Goal: Connect with others: Connect with others

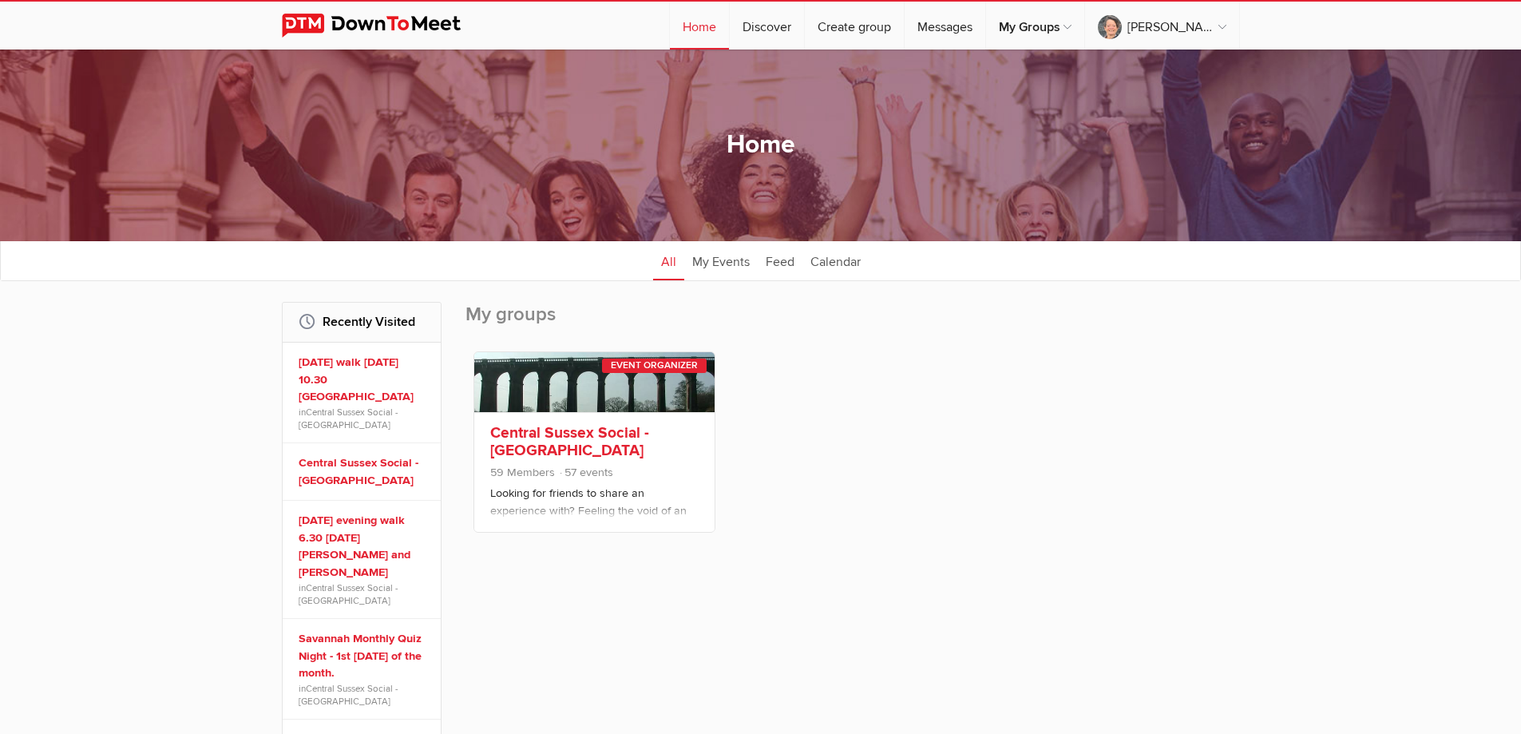
click at [556, 433] on link "Central Sussex Social - [GEOGRAPHIC_DATA]" at bounding box center [569, 441] width 159 height 37
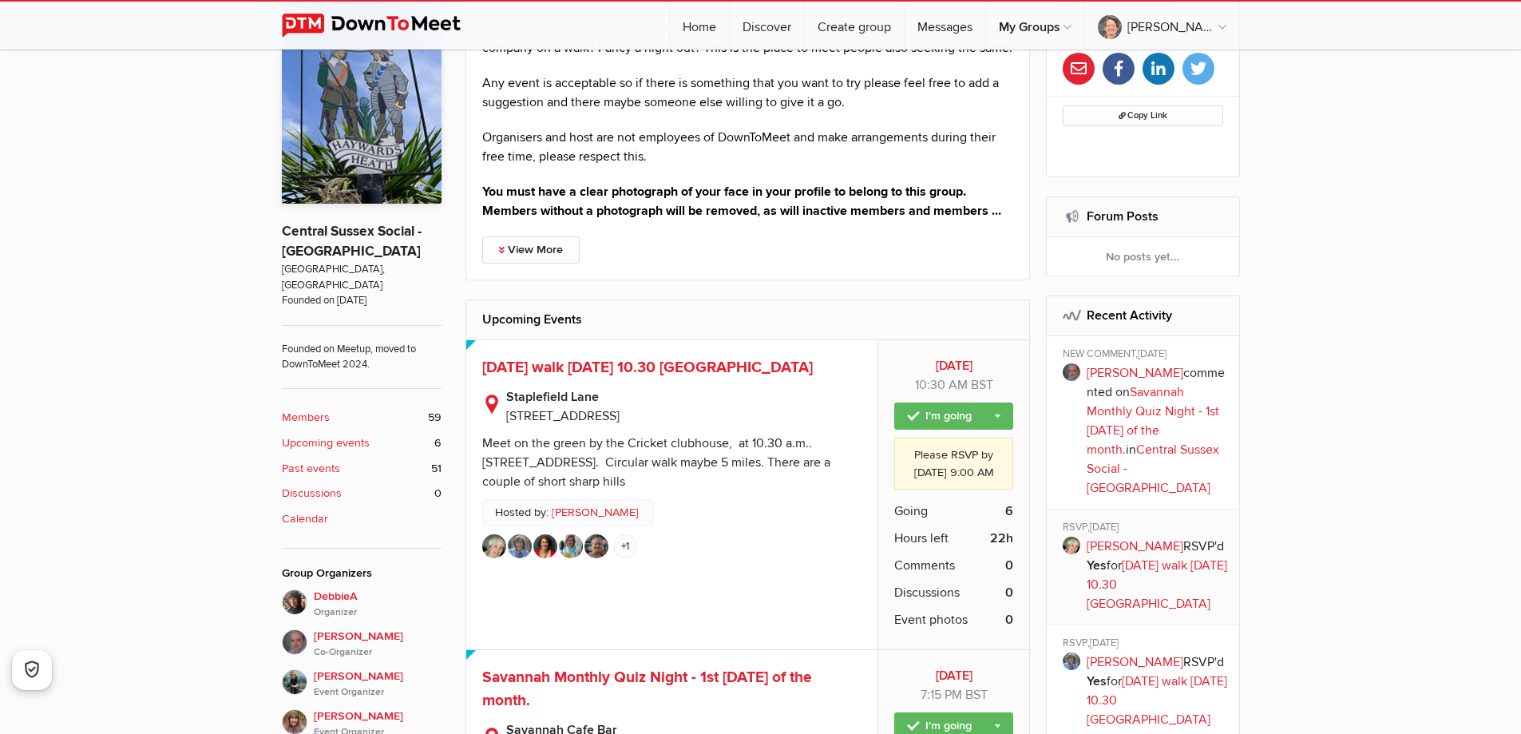
scroll to position [639, 0]
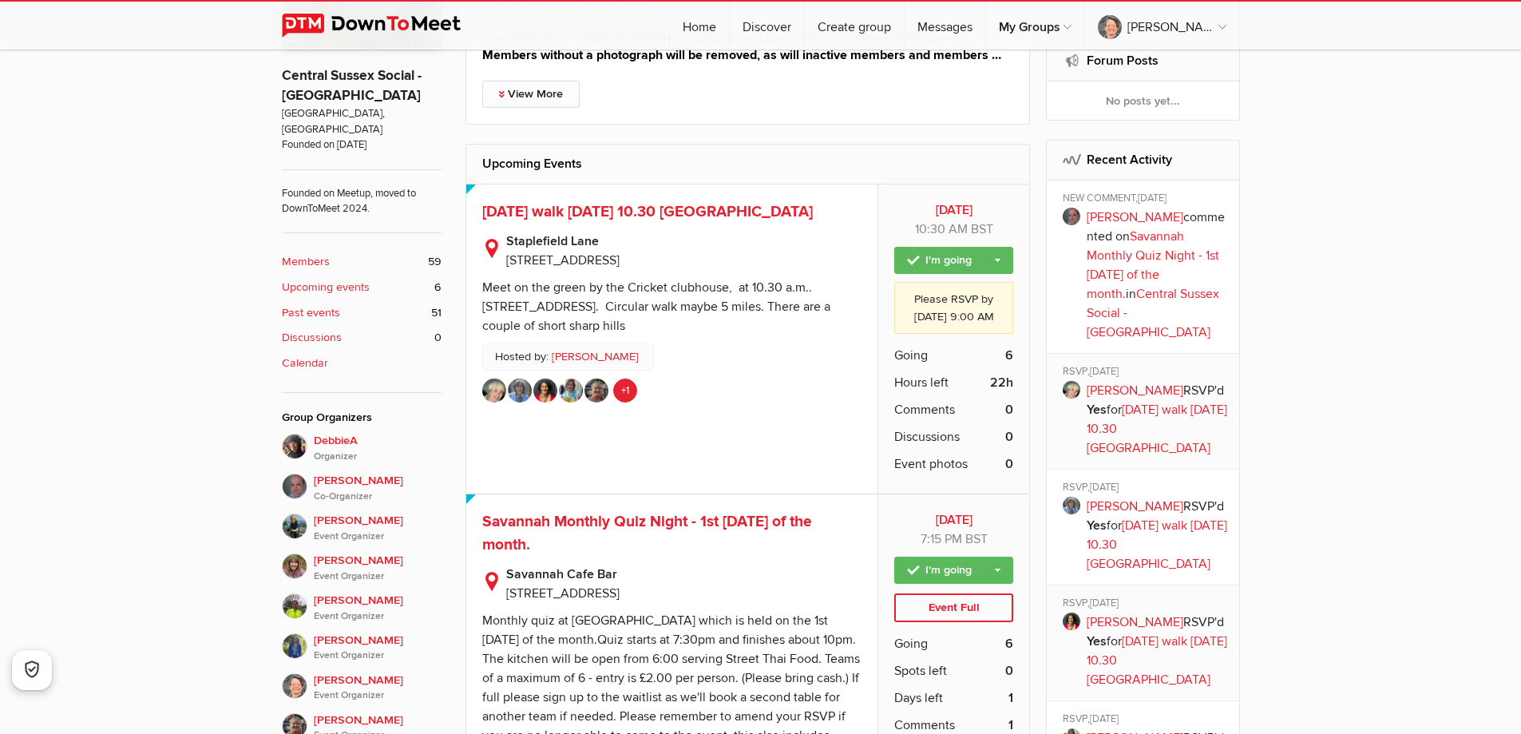
click at [620, 402] on link "+1" at bounding box center [625, 390] width 24 height 24
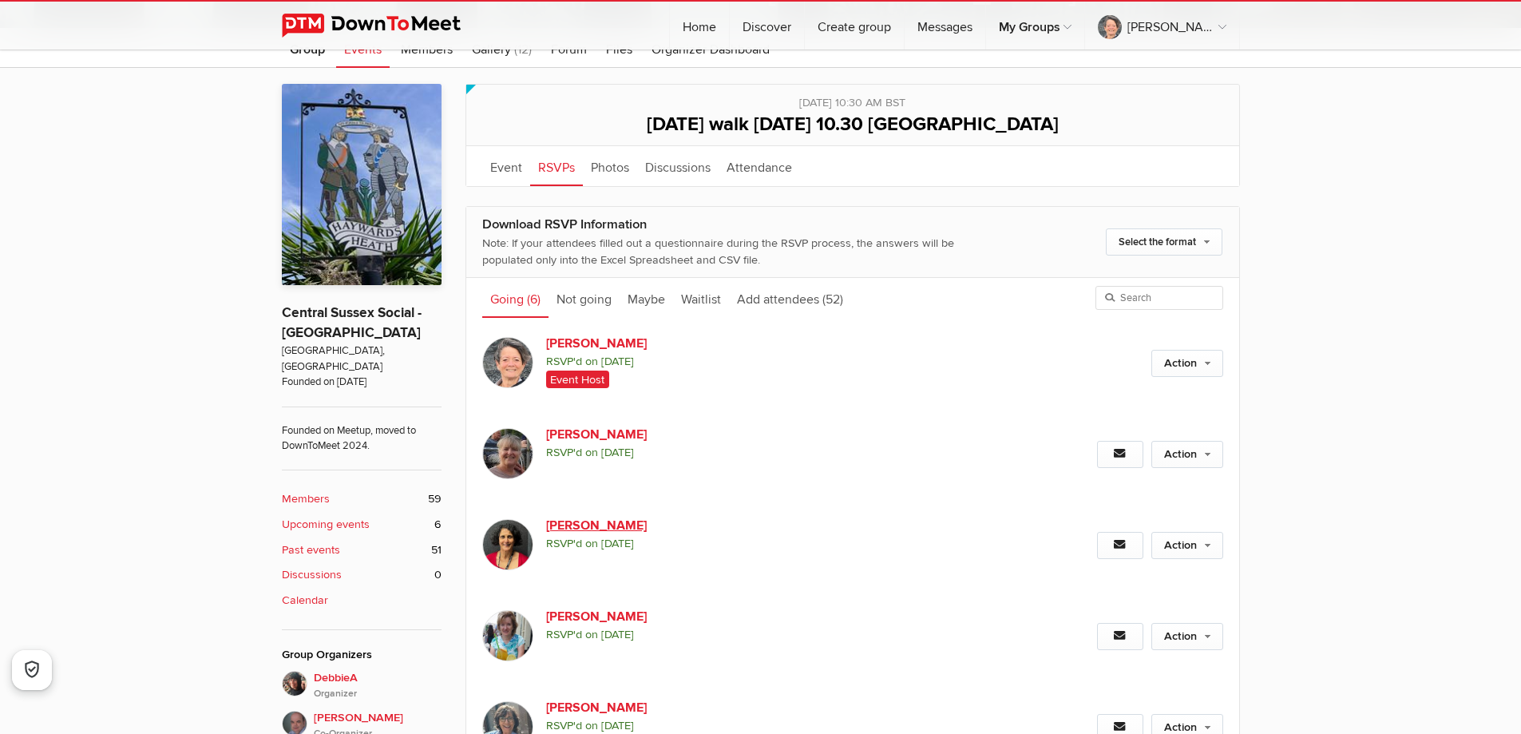
scroll to position [239, 0]
